Goal: Task Accomplishment & Management: Manage account settings

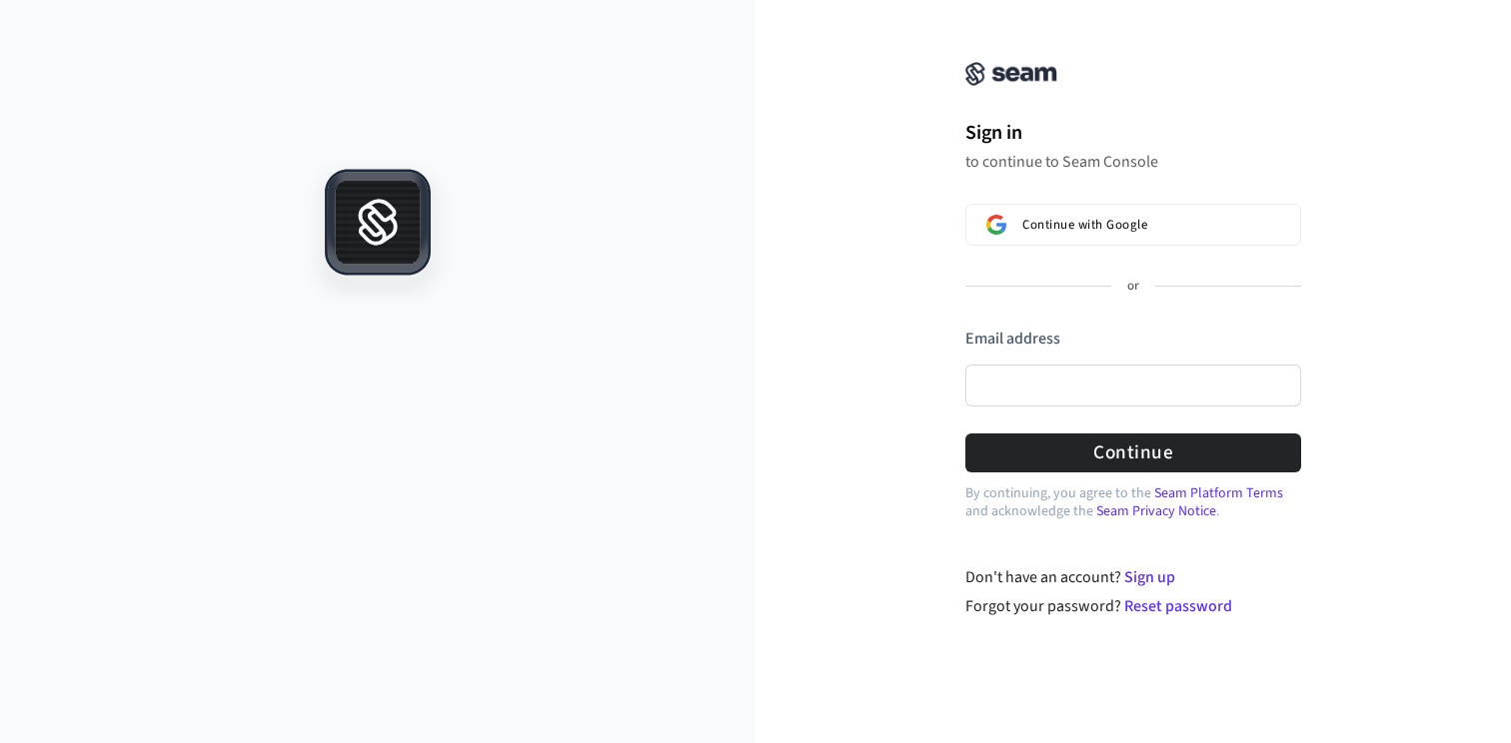
click at [410, 211] on icon at bounding box center [378, 211] width 85 height 3
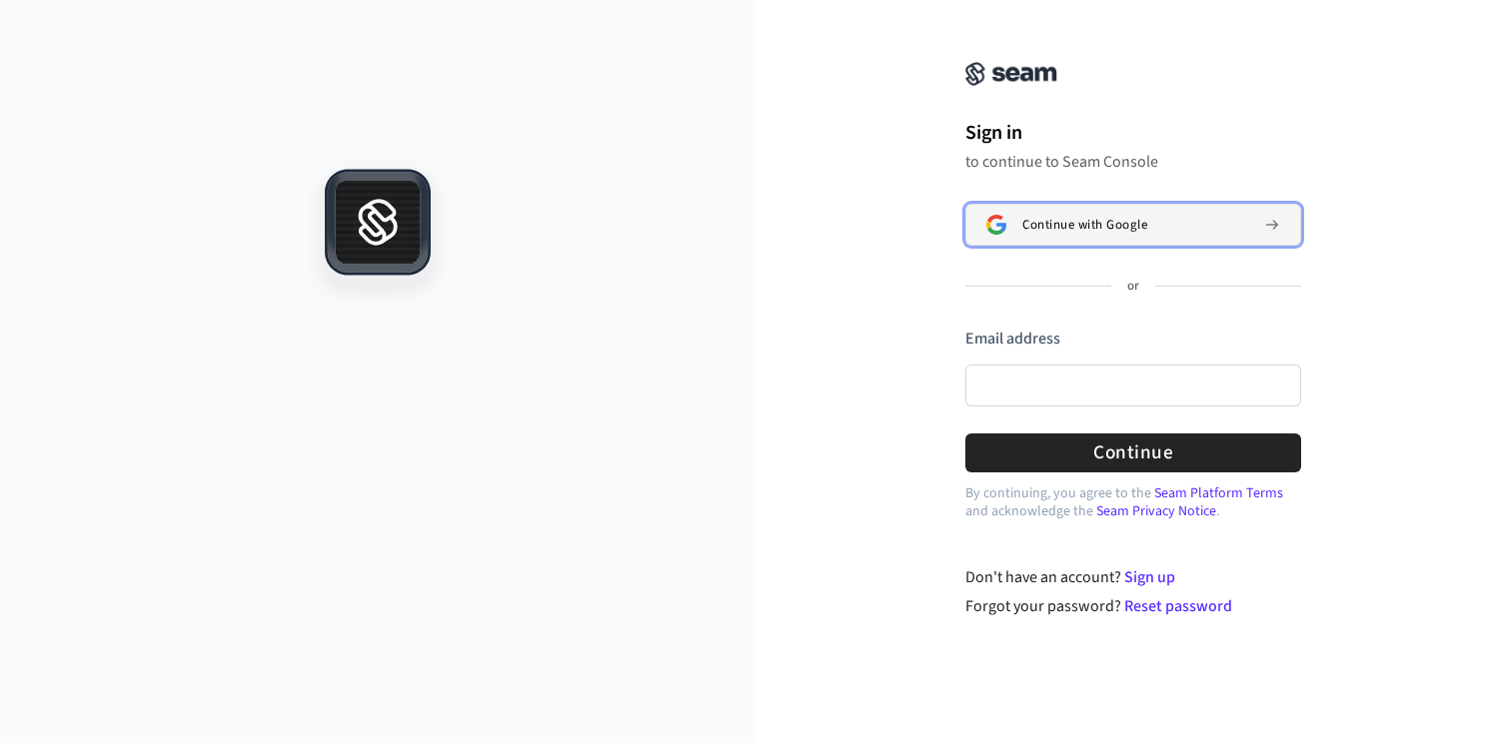
click at [1049, 210] on button "Continue with Google" at bounding box center [1133, 225] width 336 height 42
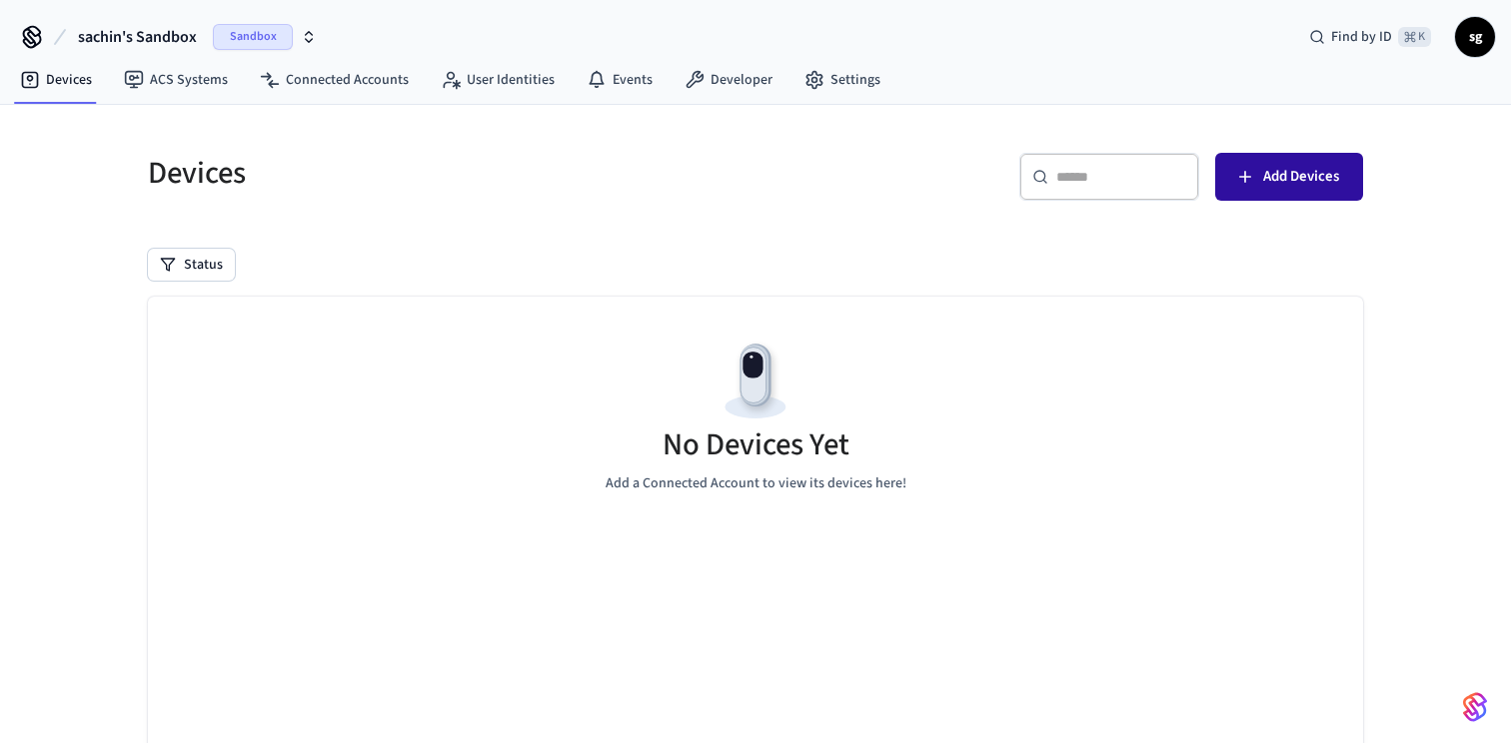
click at [1268, 192] on button "Add Devices" at bounding box center [1289, 177] width 148 height 48
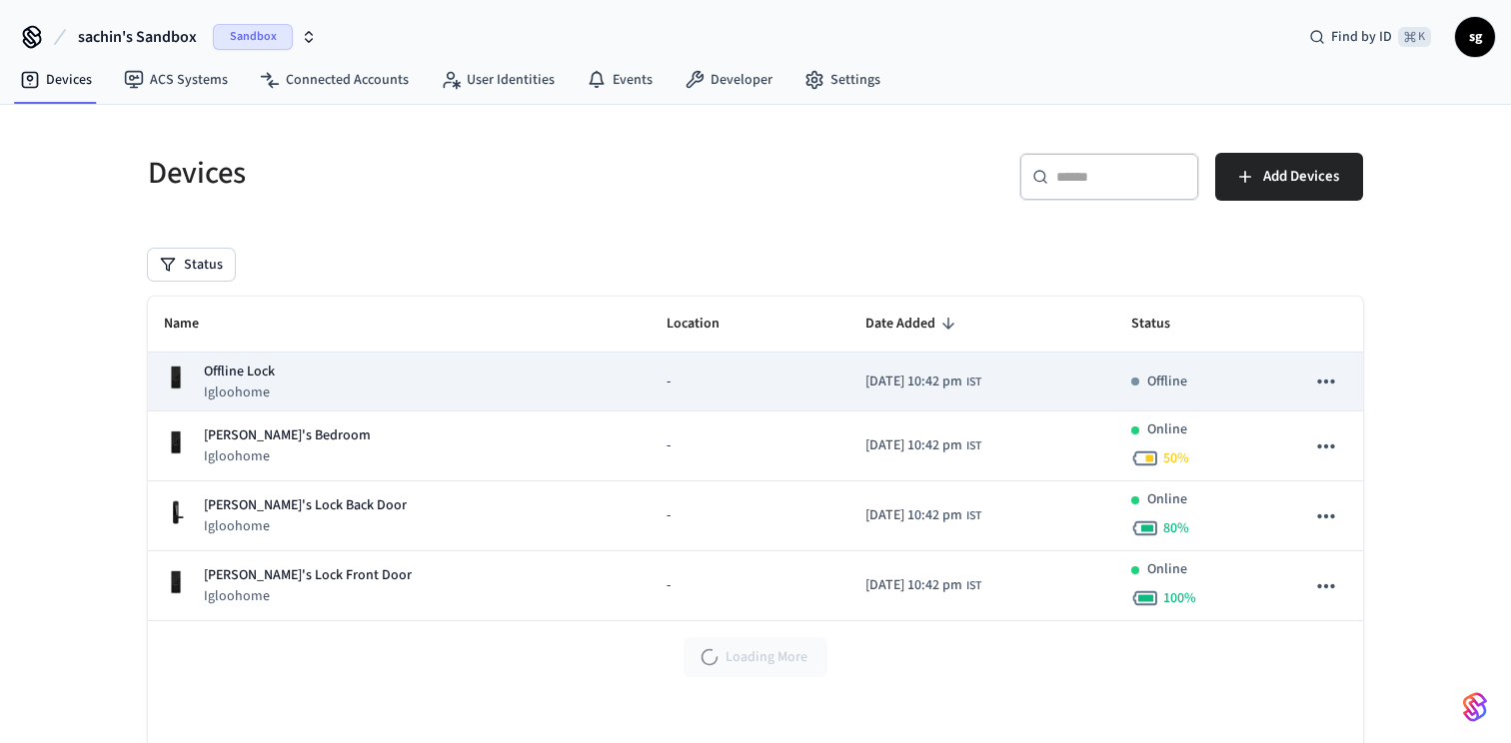
click at [1338, 379] on icon "sticky table" at bounding box center [1326, 382] width 26 height 26
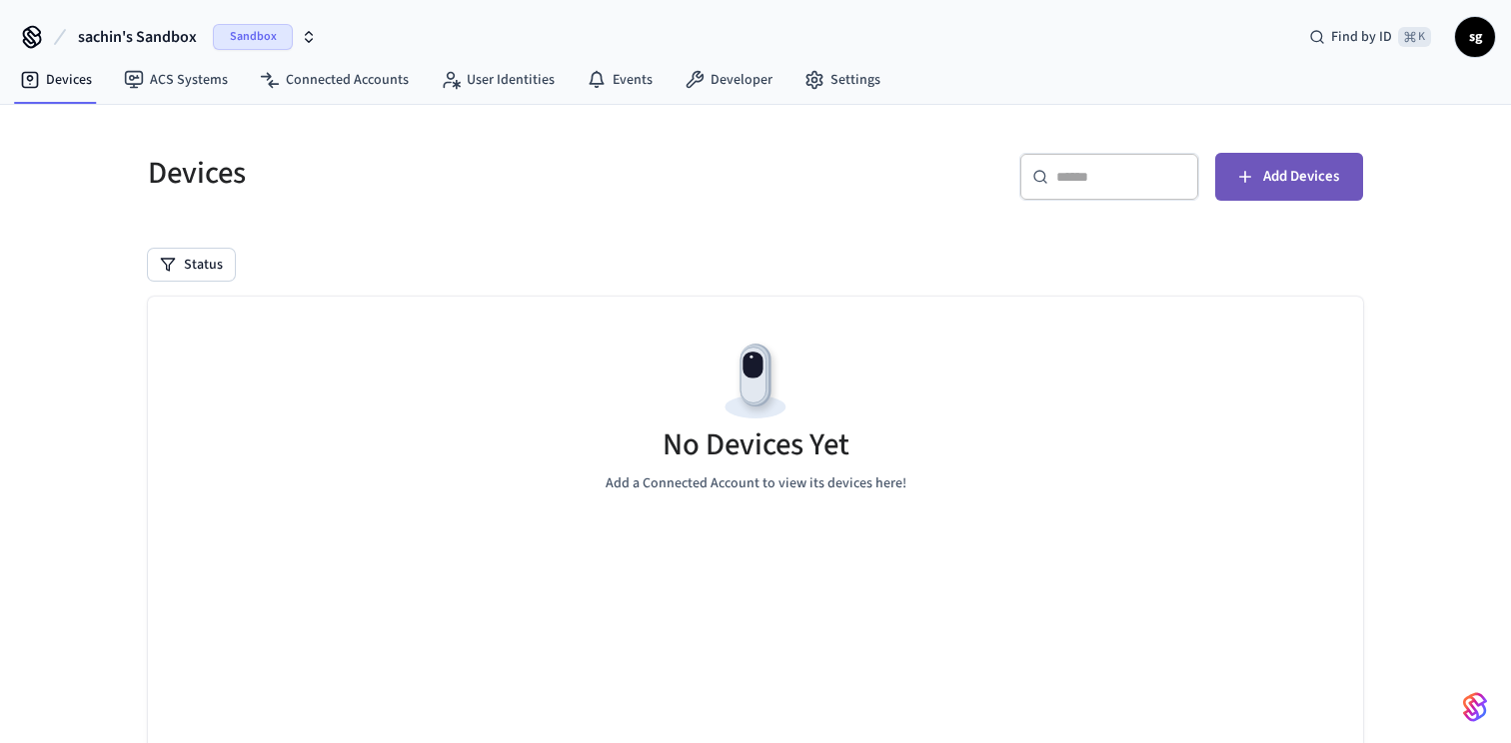
click at [1227, 192] on button "Add Devices" at bounding box center [1289, 177] width 148 height 48
